Goal: Task Accomplishment & Management: Manage account settings

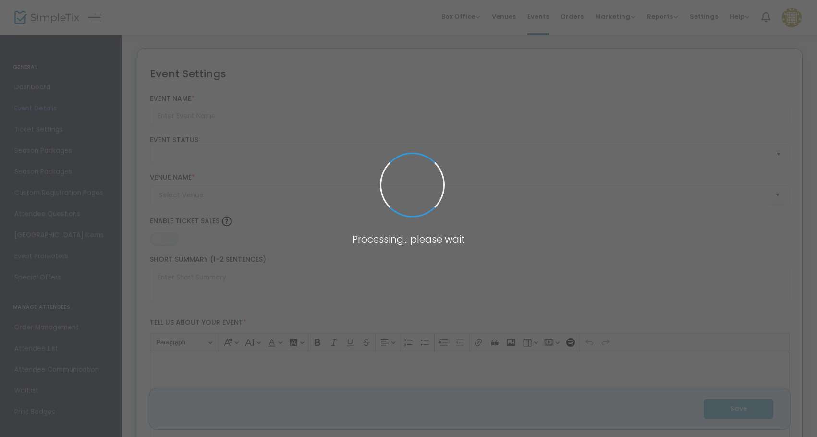
type input "CUMBIA WORLD"
type textarea "CUMBIA WORLD!18+ EVENT21+ FREE W/ RSVP (LIMITED QTY AVAILABLE)"
type input "Buy Tickets"
type input "CORAZON DEL BARRIO"
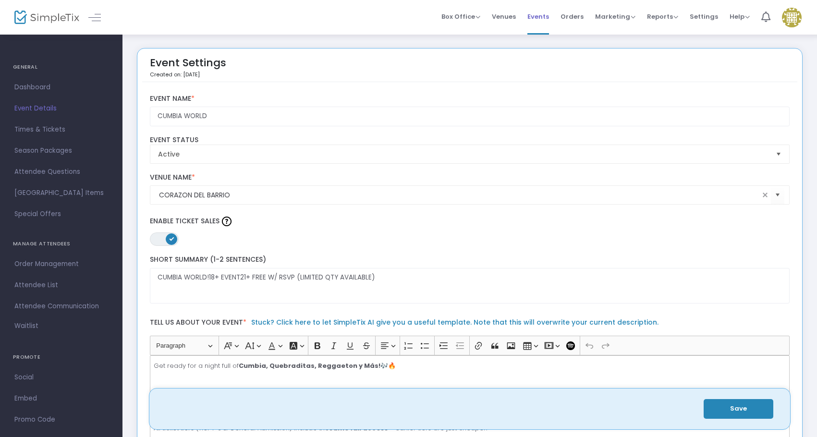
click at [532, 16] on span "Events" at bounding box center [539, 16] width 22 height 25
